Goal: Task Accomplishment & Management: Complete application form

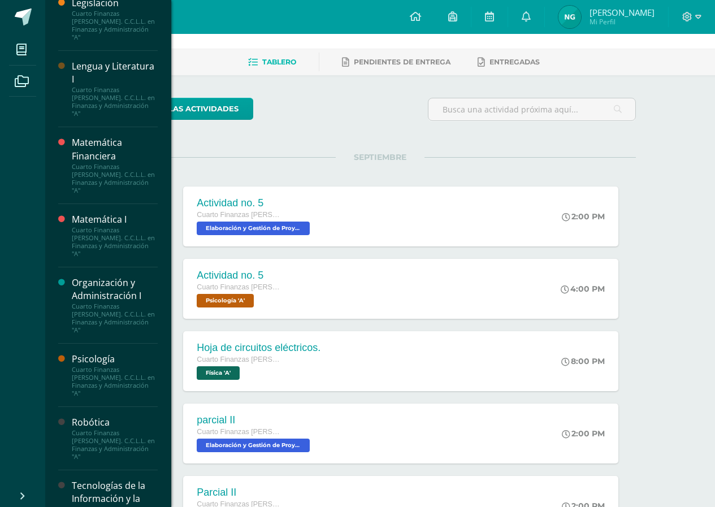
scroll to position [57, 0]
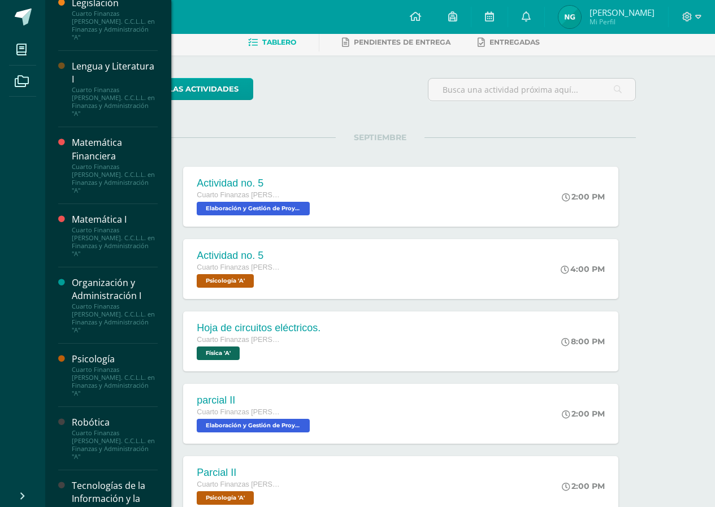
click at [110, 479] on div "Tecnologías de la Información y la Comunicación" at bounding box center [115, 498] width 86 height 39
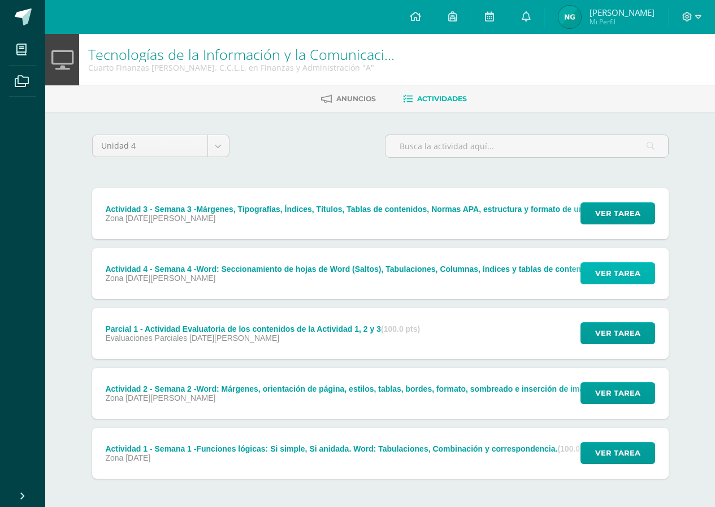
click at [596, 269] on button "Ver tarea" at bounding box center [617, 273] width 75 height 22
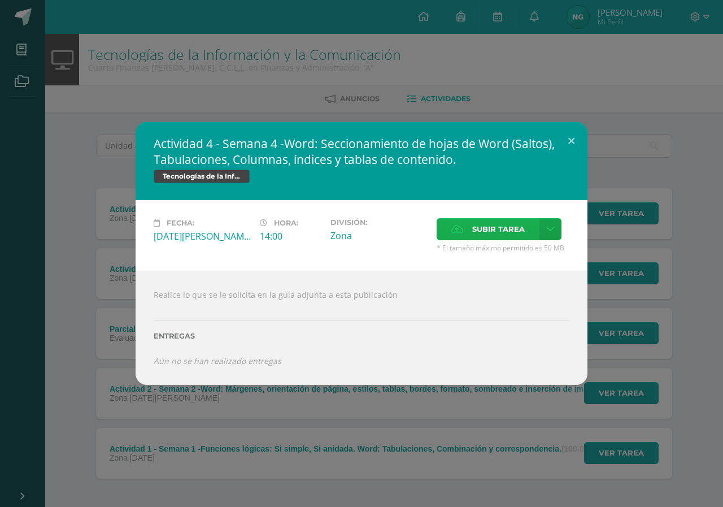
click at [497, 236] on span "Subir tarea" at bounding box center [499, 229] width 53 height 21
click at [0, 0] on input "Subir tarea" at bounding box center [0, 0] width 0 height 0
